Goal: Information Seeking & Learning: Check status

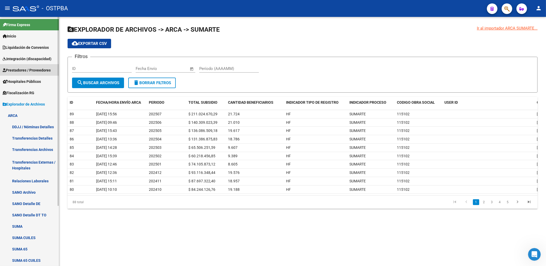
click at [23, 66] on link "Prestadores / Proveedores" at bounding box center [29, 69] width 59 height 11
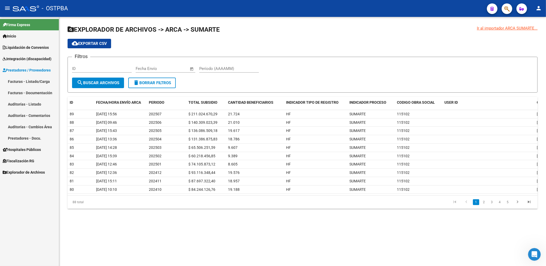
click at [26, 70] on span "Prestadores / Proveedores" at bounding box center [27, 70] width 48 height 6
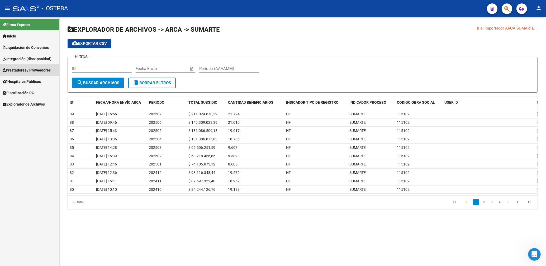
click at [33, 70] on span "Prestadores / Proveedores" at bounding box center [27, 70] width 48 height 6
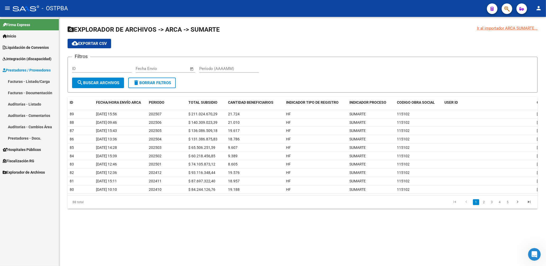
click at [43, 70] on span "Prestadores / Proveedores" at bounding box center [27, 70] width 48 height 6
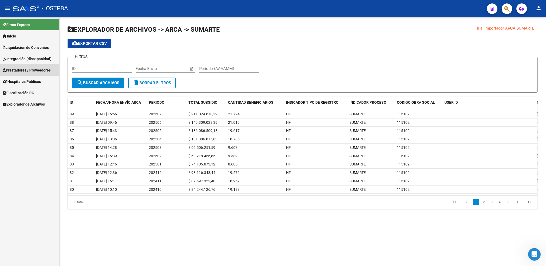
click at [39, 69] on span "Prestadores / Proveedores" at bounding box center [27, 70] width 48 height 6
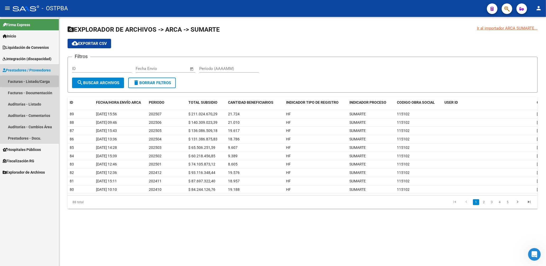
click at [40, 82] on link "Facturas - Listado/Carga" at bounding box center [29, 81] width 59 height 11
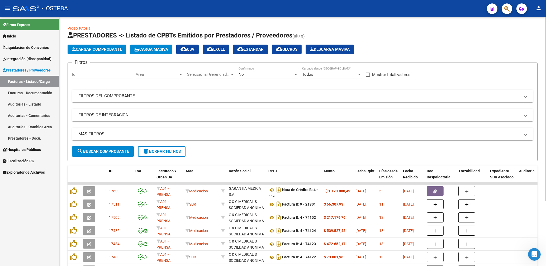
click at [168, 71] on div "Area Area" at bounding box center [160, 72] width 48 height 11
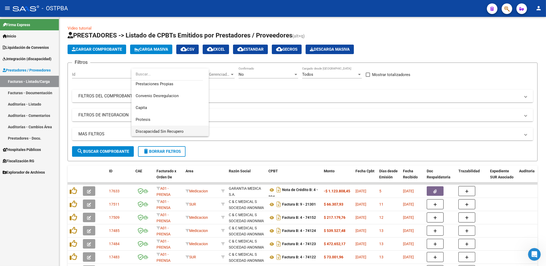
scroll to position [64, 0]
click at [147, 119] on span "Protesis" at bounding box center [143, 117] width 15 height 5
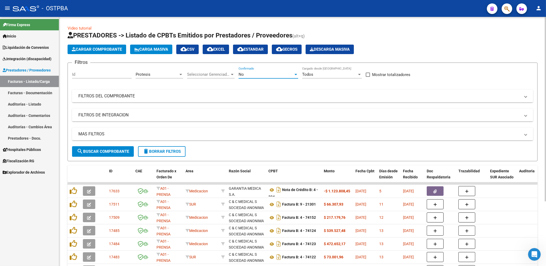
click at [249, 76] on div "No" at bounding box center [266, 74] width 55 height 5
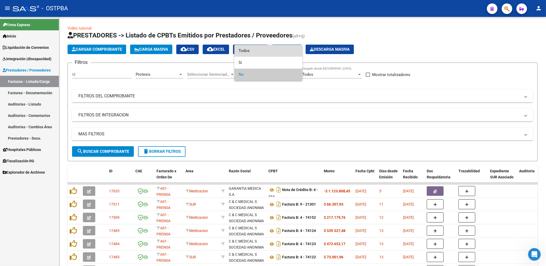
click at [245, 51] on span "Todos" at bounding box center [269, 51] width 60 height 12
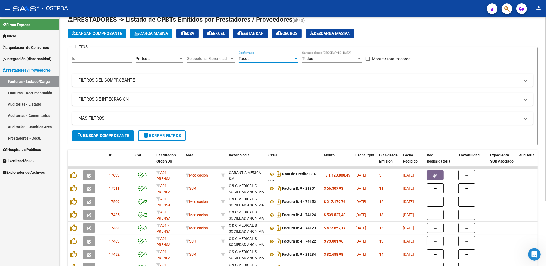
scroll to position [28, 0]
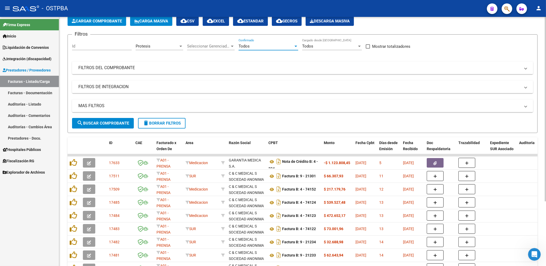
click at [115, 120] on button "search Buscar Comprobante" at bounding box center [103, 123] width 62 height 11
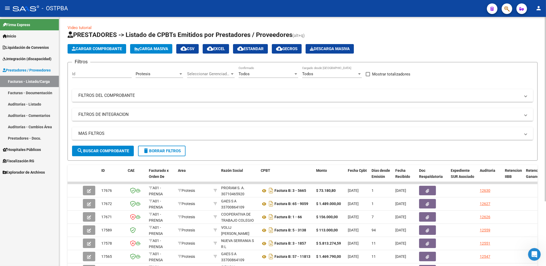
scroll to position [0, 0]
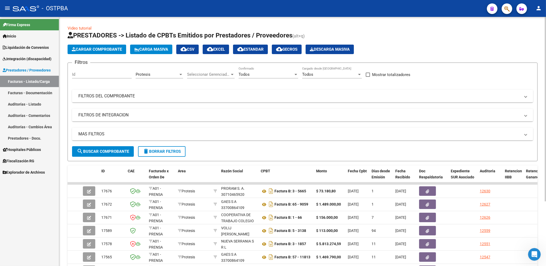
click at [150, 73] on span "Protesis" at bounding box center [143, 74] width 15 height 5
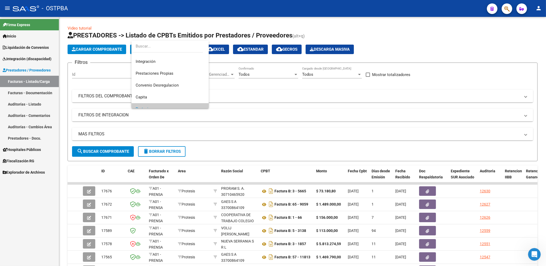
scroll to position [28, 0]
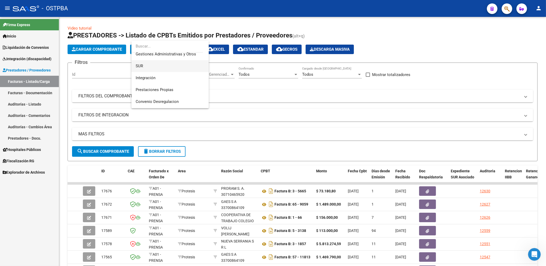
click at [143, 66] on span "SUR" at bounding box center [170, 66] width 69 height 12
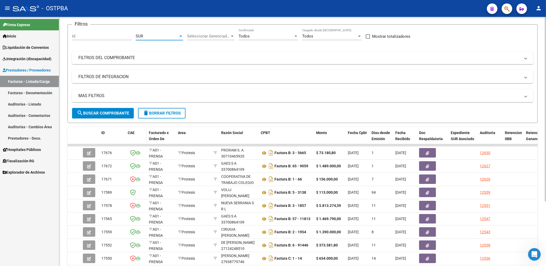
scroll to position [57, 0]
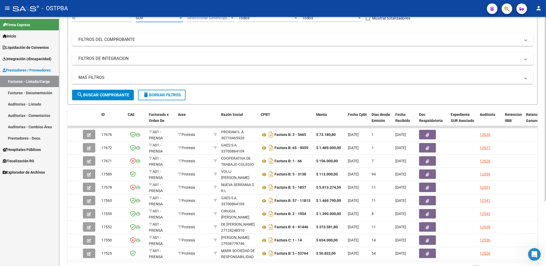
click at [120, 93] on span "search Buscar Comprobante" at bounding box center [103, 95] width 52 height 5
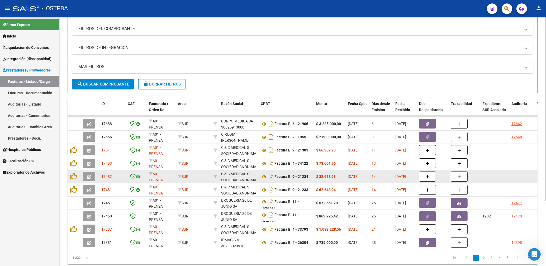
scroll to position [59, 0]
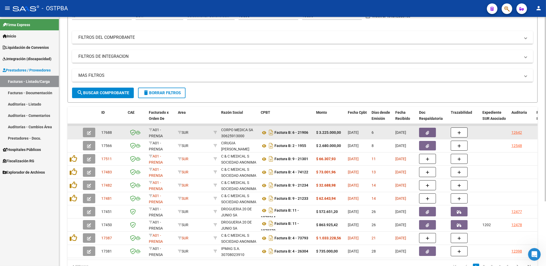
click at [429, 131] on icon "button" at bounding box center [427, 133] width 3 height 4
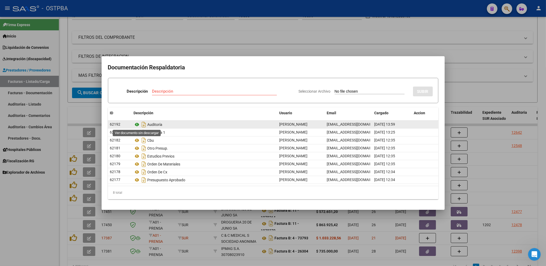
click at [137, 125] on icon at bounding box center [137, 124] width 7 height 6
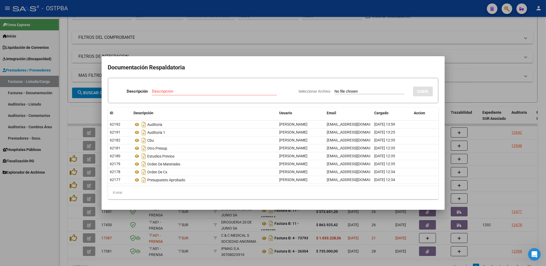
click at [220, 39] on div at bounding box center [273, 133] width 546 height 266
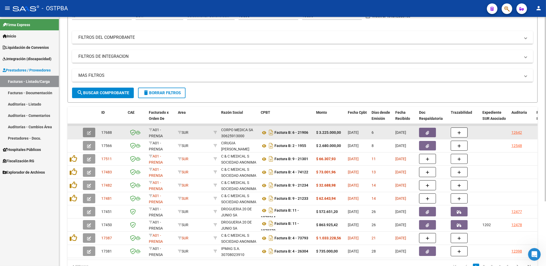
click at [89, 133] on icon "button" at bounding box center [89, 133] width 4 height 4
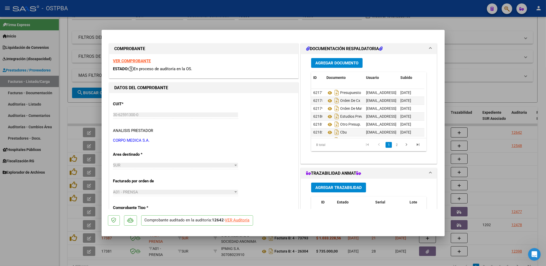
click at [138, 63] on strong "VER COMPROBANTE" at bounding box center [132, 61] width 38 height 5
drag, startPoint x: 210, startPoint y: 21, endPoint x: 217, endPoint y: 27, distance: 9.6
click at [211, 22] on div at bounding box center [273, 133] width 546 height 266
type input "$ 0,00"
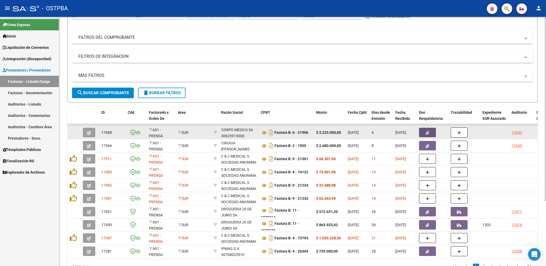
click at [430, 130] on button "button" at bounding box center [427, 133] width 17 height 10
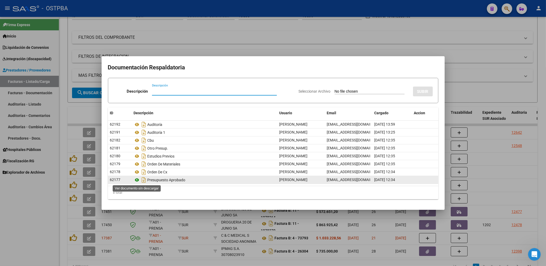
click at [137, 182] on icon at bounding box center [137, 180] width 7 height 6
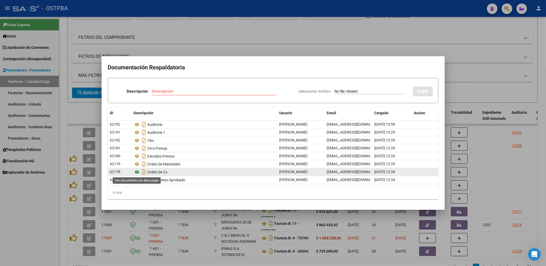
click at [137, 171] on icon at bounding box center [137, 172] width 7 height 6
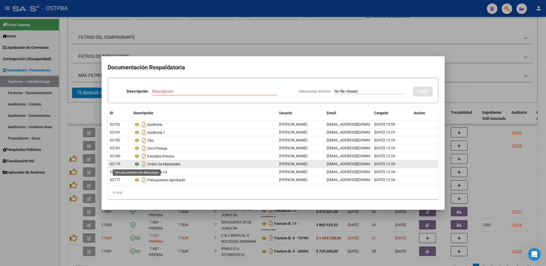
click at [138, 163] on icon at bounding box center [137, 164] width 7 height 6
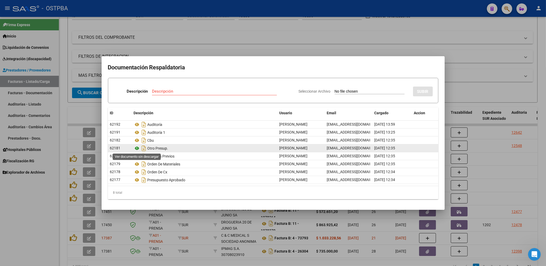
click at [137, 150] on icon at bounding box center [137, 148] width 7 height 6
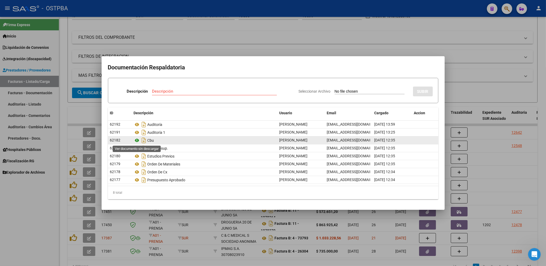
click at [136, 141] on icon at bounding box center [137, 140] width 7 height 6
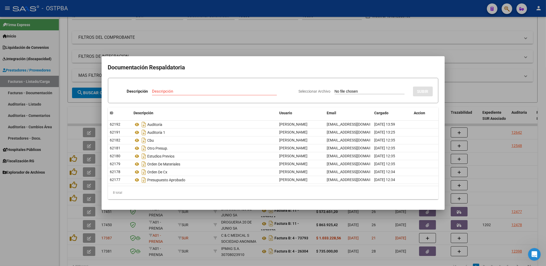
click at [306, 35] on div at bounding box center [273, 133] width 546 height 266
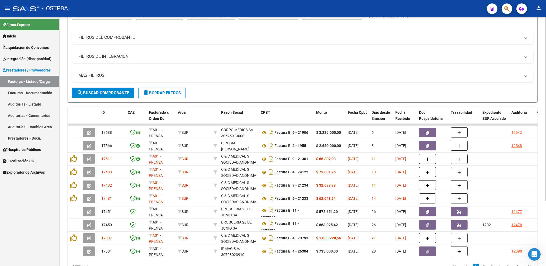
click at [332, 61] on mat-expansion-panel-header "FILTROS DE INTEGRACION" at bounding box center [302, 56] width 461 height 13
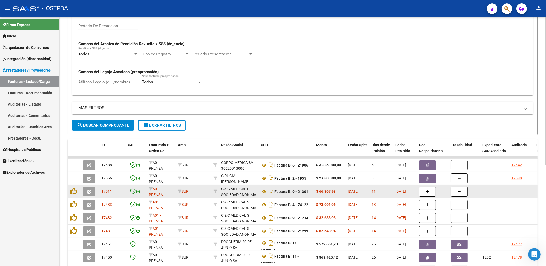
scroll to position [115, 0]
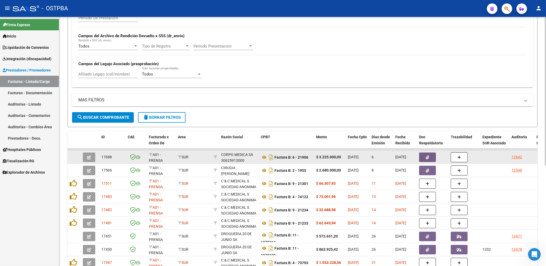
click at [428, 155] on span "button" at bounding box center [427, 157] width 3 height 5
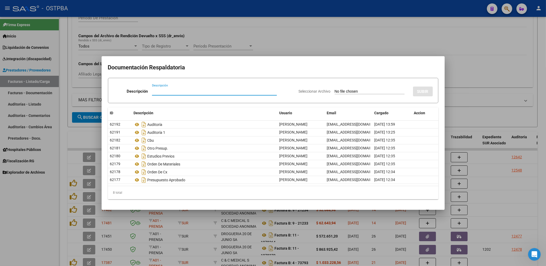
click at [276, 45] on div at bounding box center [273, 133] width 546 height 266
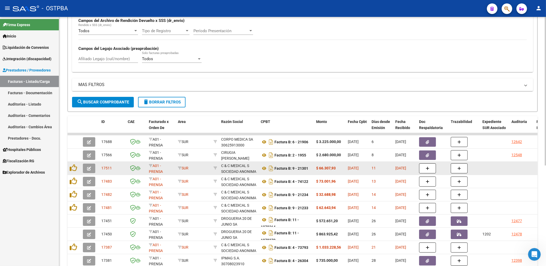
scroll to position [143, 0]
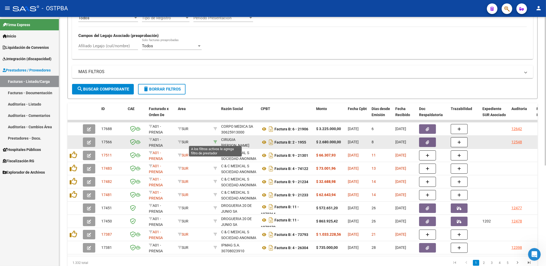
click at [215, 142] on icon at bounding box center [216, 142] width 4 height 4
type input "30710349394"
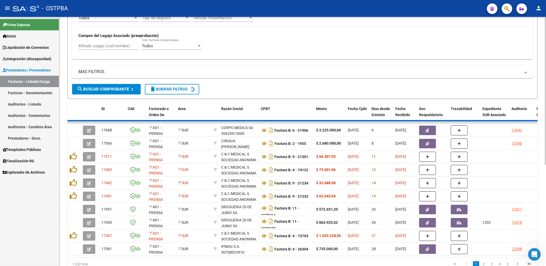
scroll to position [76, 0]
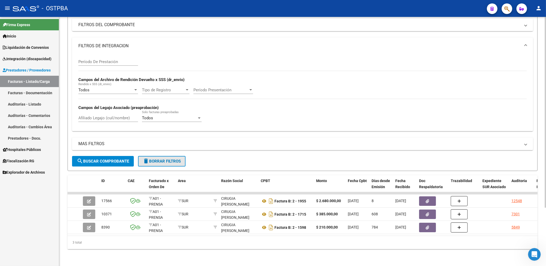
click at [174, 159] on span "delete Borrar Filtros" at bounding box center [162, 161] width 38 height 5
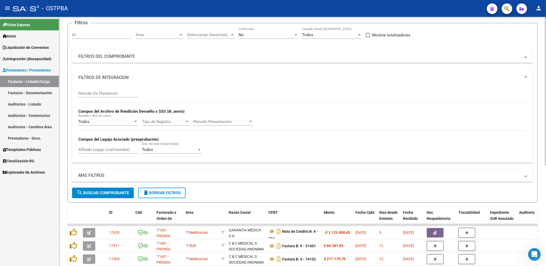
scroll to position [0, 0]
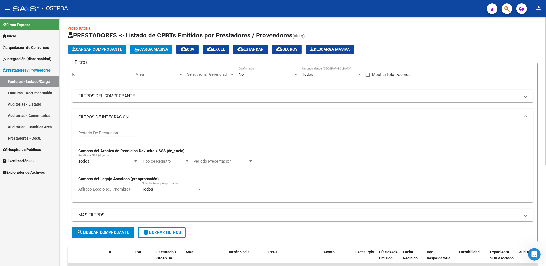
click at [160, 75] on span "Area" at bounding box center [157, 74] width 43 height 5
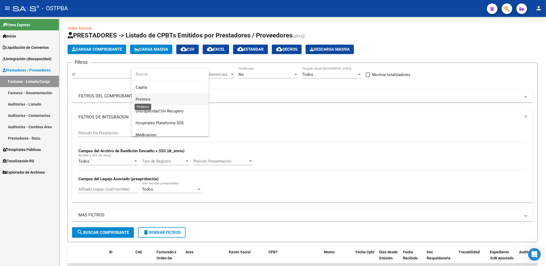
click at [149, 98] on span "Protesis" at bounding box center [143, 99] width 15 height 5
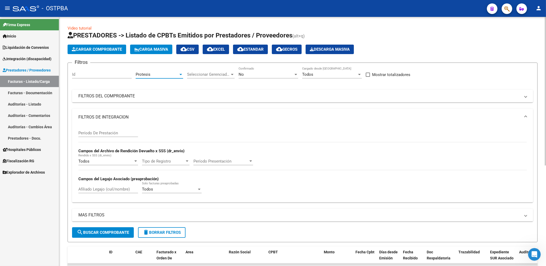
click at [251, 76] on div "No" at bounding box center [266, 74] width 55 height 5
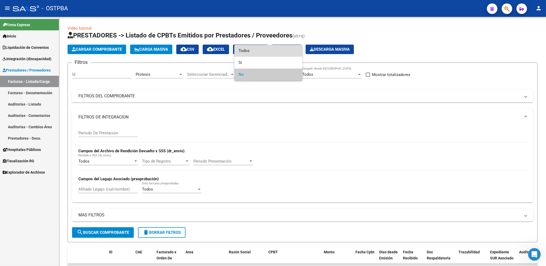
click at [245, 50] on span "Todos" at bounding box center [269, 51] width 60 height 12
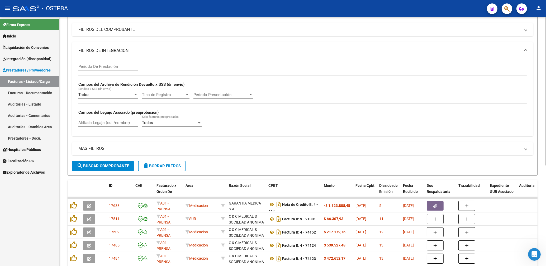
scroll to position [85, 0]
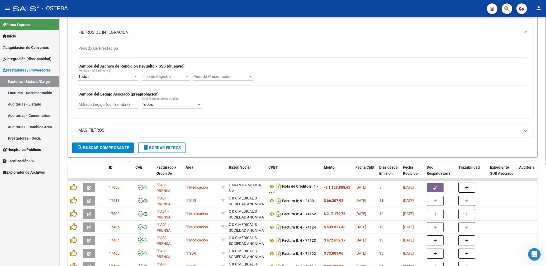
click at [121, 146] on button "search Buscar Comprobante" at bounding box center [103, 148] width 62 height 11
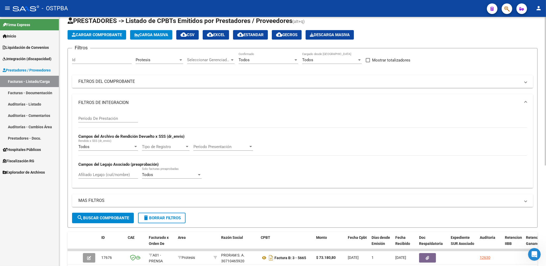
scroll to position [0, 0]
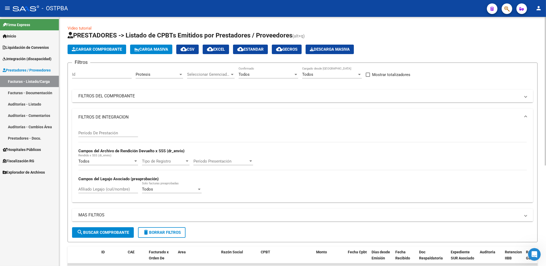
click at [332, 93] on mat-panel-title "FILTROS DEL COMPROBANTE" at bounding box center [299, 96] width 442 height 6
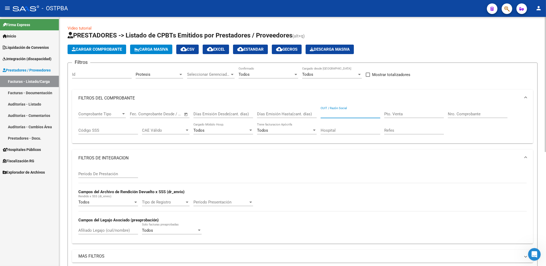
click at [346, 114] on input "CUIT / Razón Social" at bounding box center [351, 114] width 60 height 5
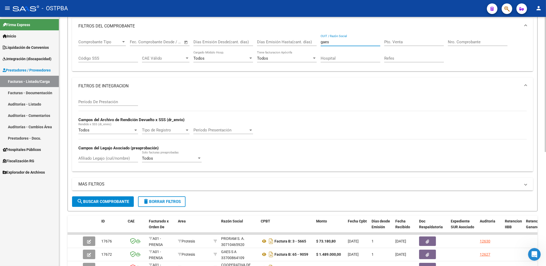
scroll to position [85, 0]
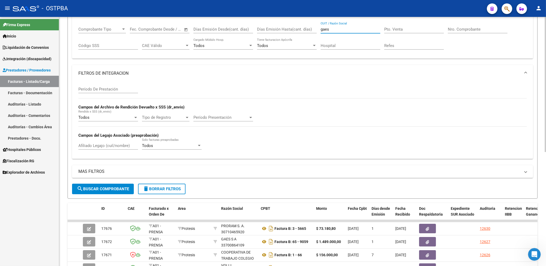
type input "gaes"
click at [126, 187] on button "search Buscar Comprobante" at bounding box center [103, 189] width 62 height 11
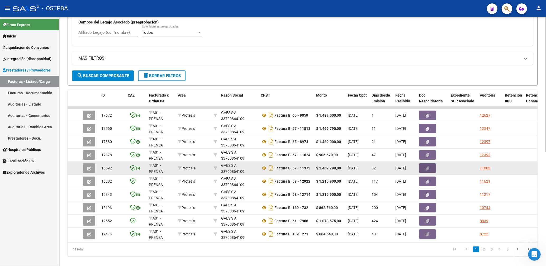
click at [429, 168] on icon "button" at bounding box center [427, 169] width 3 height 4
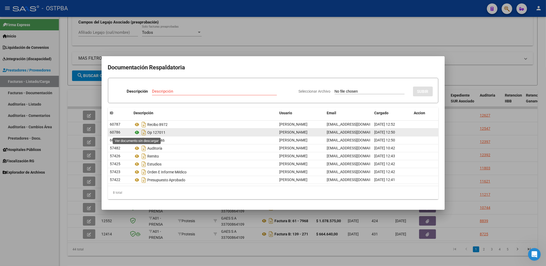
click at [136, 134] on icon at bounding box center [137, 132] width 7 height 6
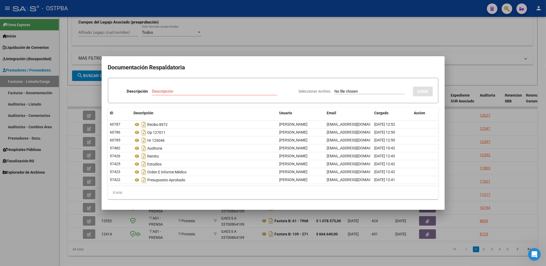
click at [295, 49] on div at bounding box center [273, 133] width 546 height 266
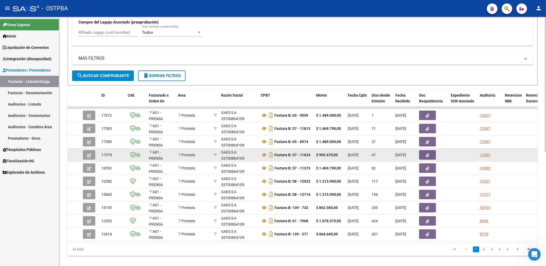
click at [429, 155] on button "button" at bounding box center [427, 155] width 17 height 10
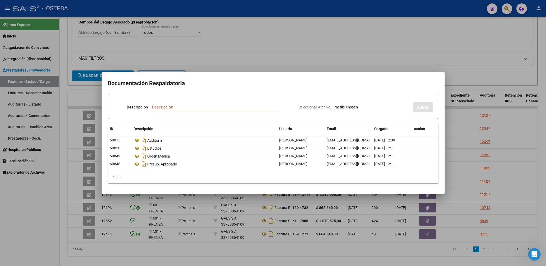
click at [346, 47] on div at bounding box center [273, 133] width 546 height 266
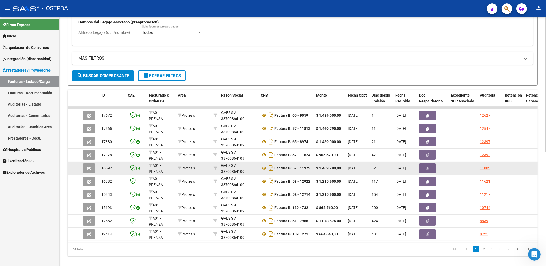
click at [429, 170] on icon "button" at bounding box center [427, 169] width 3 height 4
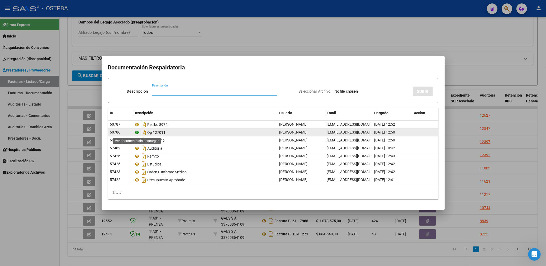
click at [138, 134] on icon at bounding box center [137, 132] width 7 height 6
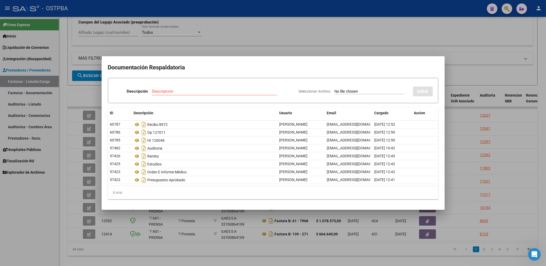
click at [241, 46] on div at bounding box center [273, 133] width 546 height 266
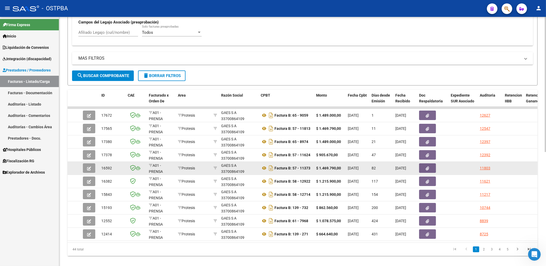
click at [89, 168] on icon "button" at bounding box center [89, 169] width 4 height 4
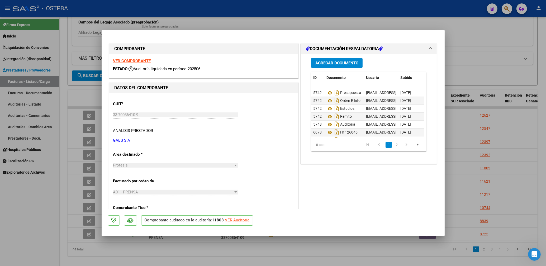
click at [138, 60] on strong "VER COMPROBANTE" at bounding box center [132, 61] width 38 height 5
click at [243, 18] on div at bounding box center [273, 133] width 546 height 266
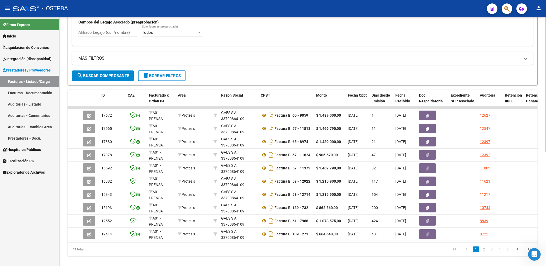
click at [114, 80] on button "search Buscar Comprobante" at bounding box center [103, 75] width 62 height 11
click at [7, 213] on div "Firma Express Inicio Calendario SSS Instructivos Contacto OS Liquidación de Con…" at bounding box center [29, 141] width 59 height 249
